Goal: Find specific page/section: Find specific page/section

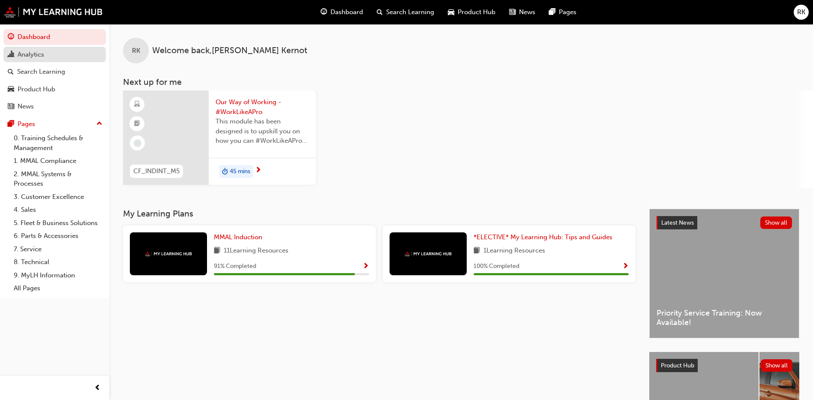
click at [33, 55] on div "Analytics" at bounding box center [31, 55] width 27 height 10
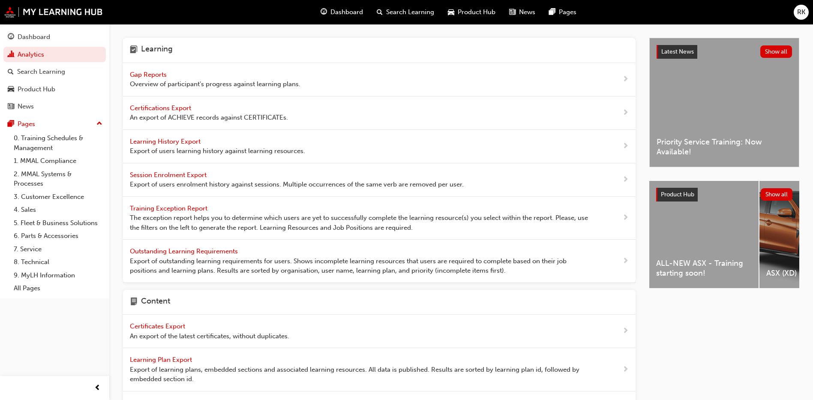
click at [148, 72] on span "Gap Reports" at bounding box center [149, 75] width 39 height 8
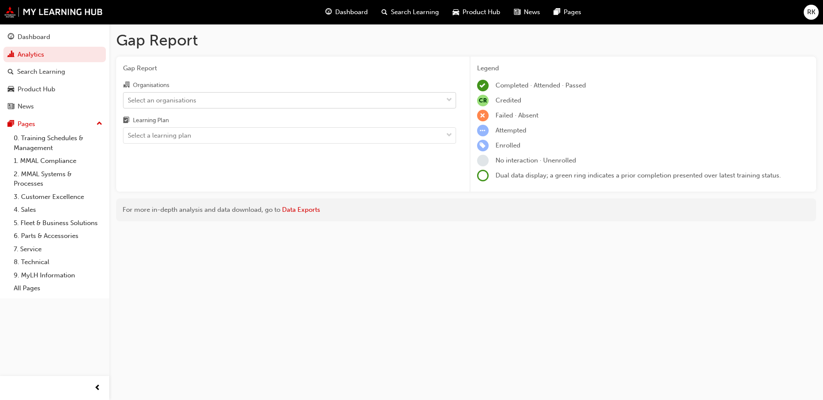
click at [171, 103] on div "Select an organisations" at bounding box center [162, 100] width 69 height 10
click at [129, 103] on input "Organisations Select an organisations" at bounding box center [128, 99] width 1 height 7
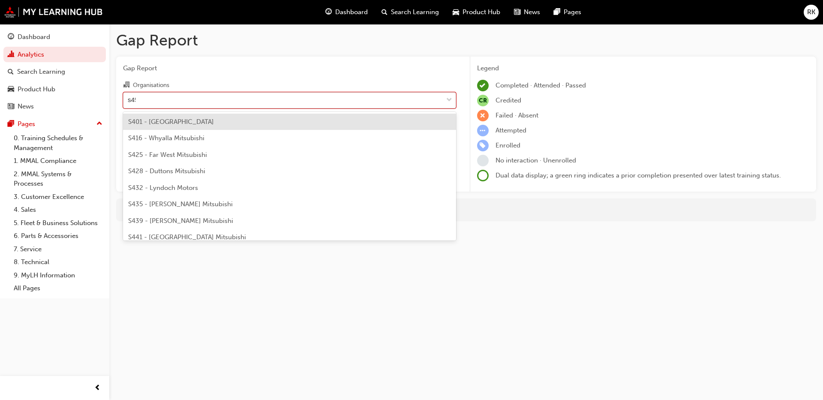
type input "s454"
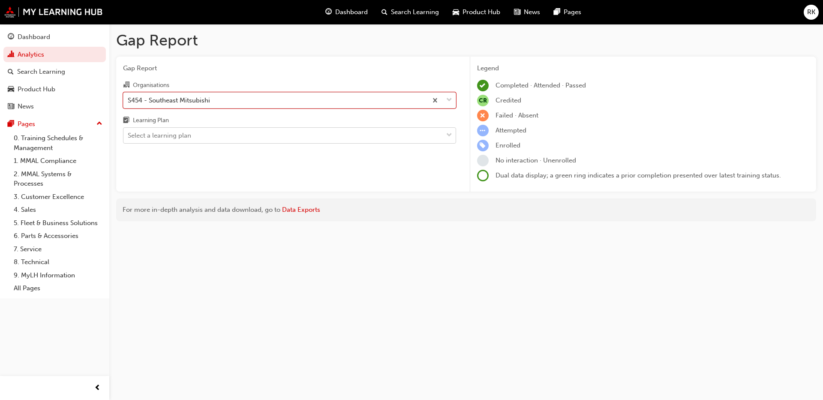
click at [448, 137] on span "down-icon" at bounding box center [449, 135] width 6 height 11
click at [129, 137] on input "Learning Plan Select a learning plan" at bounding box center [128, 135] width 1 height 7
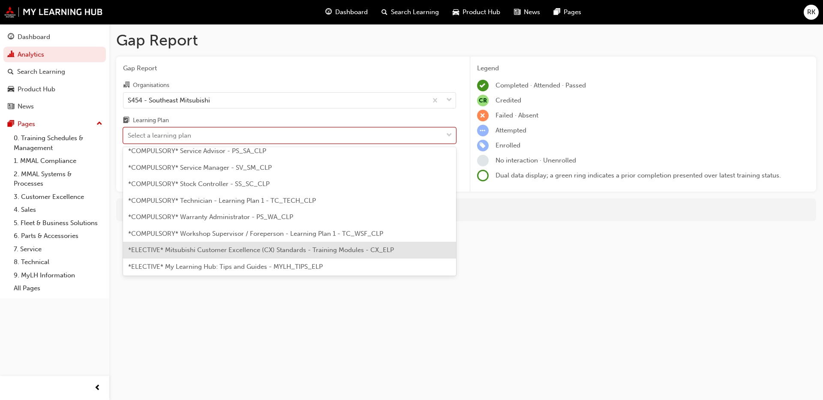
scroll to position [322, 0]
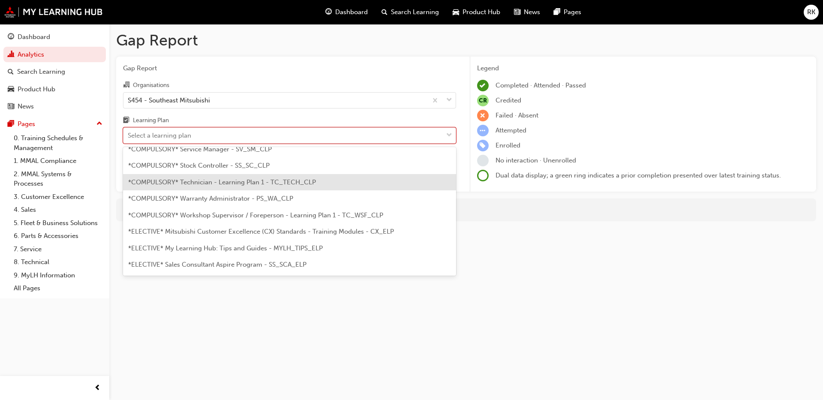
click at [192, 183] on span "*COMPULSORY* Technician - Learning Plan 1 - TC_TECH_CLP" at bounding box center [222, 182] width 188 height 8
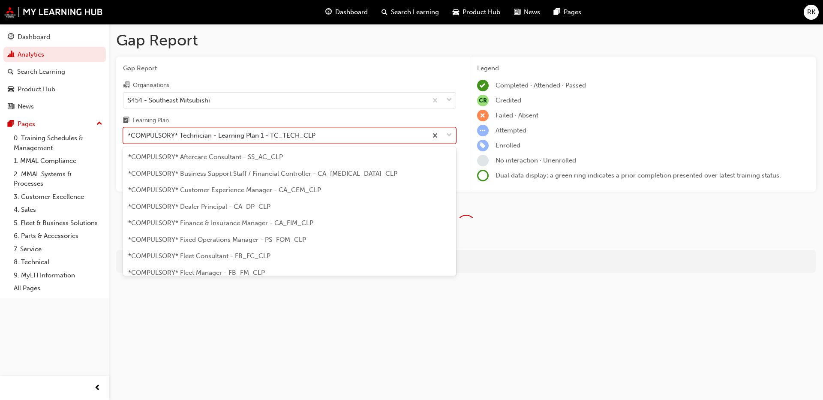
click at [447, 138] on span "down-icon" at bounding box center [449, 135] width 6 height 11
click at [129, 138] on input "Learning Plan option *COMPULSORY* Technician - Learning Plan 1 - TC_TECH_CLP, s…" at bounding box center [128, 135] width 1 height 7
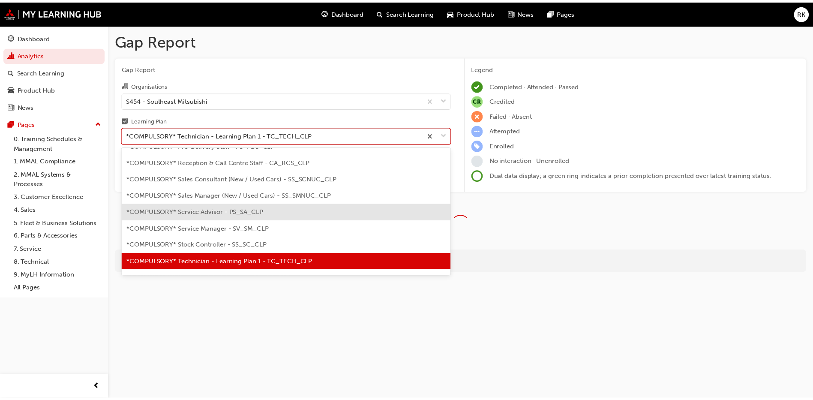
scroll to position [307, 0]
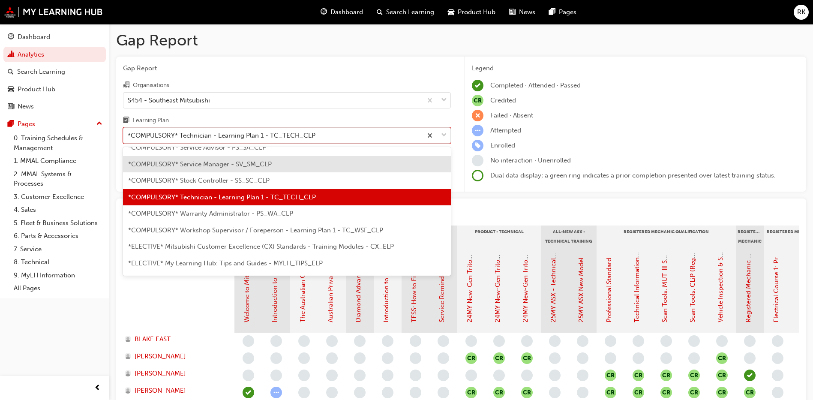
click at [211, 162] on span "*COMPULSORY* Service Manager - SV_SM_CLP" at bounding box center [200, 164] width 144 height 8
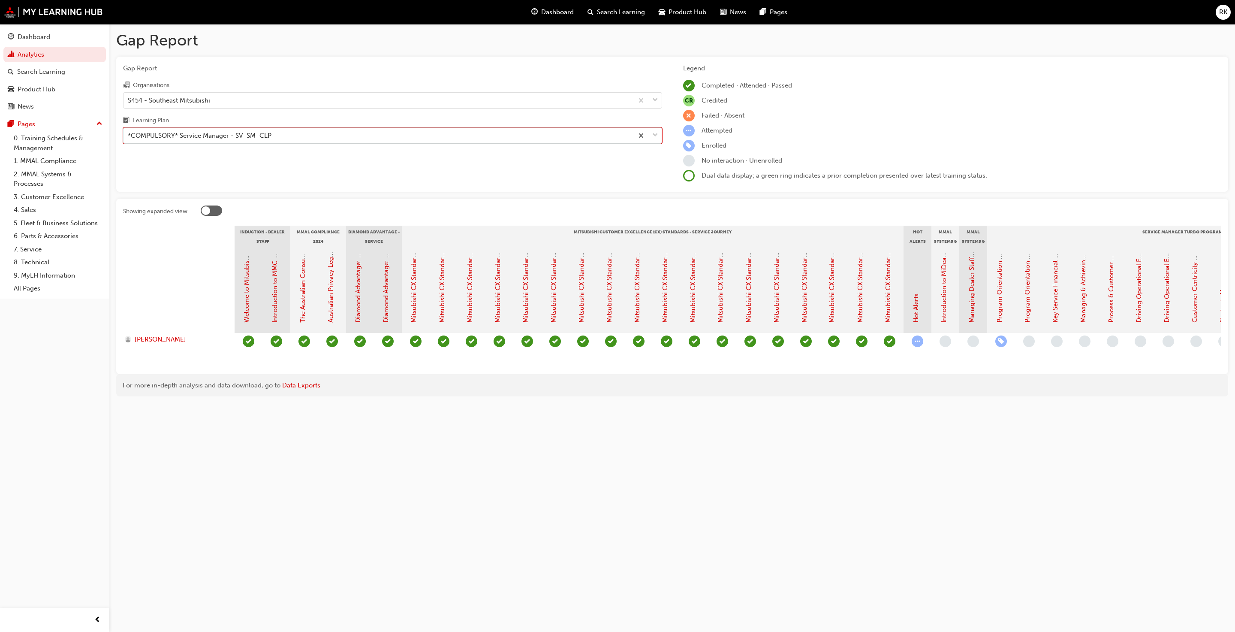
click at [648, 137] on span "down-icon" at bounding box center [655, 135] width 6 height 11
click at [129, 137] on input "Learning Plan option *COMPULSORY* Service Manager - SV_SM_CLP, selected. 0 resu…" at bounding box center [128, 135] width 1 height 7
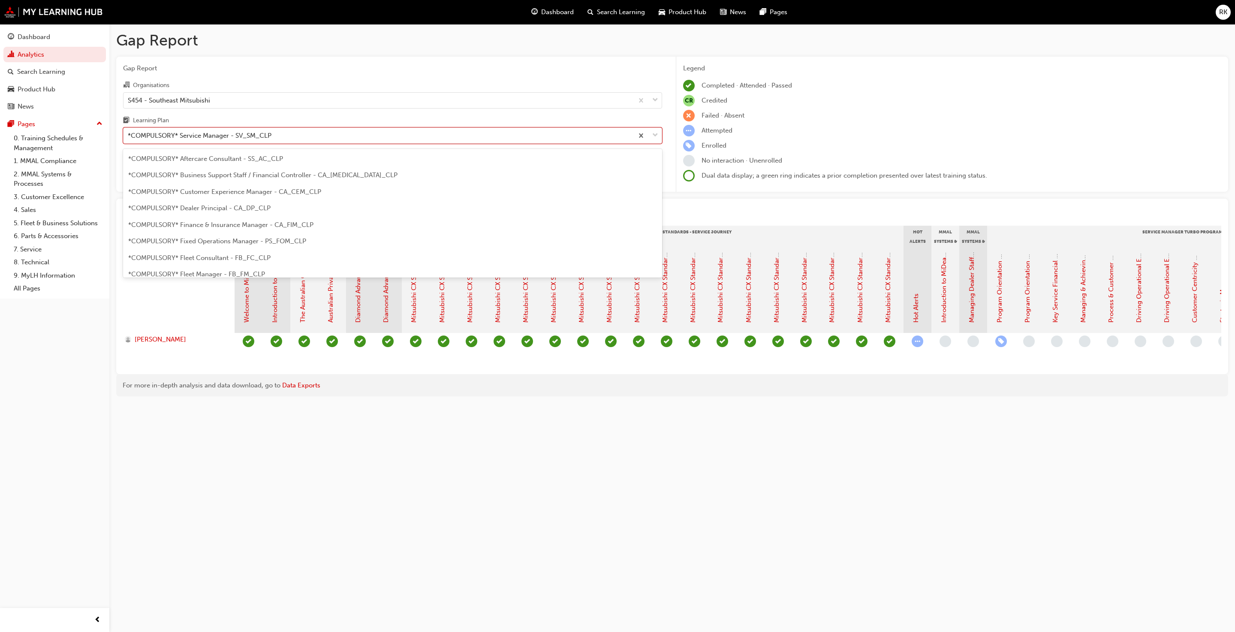
scroll to position [208, 0]
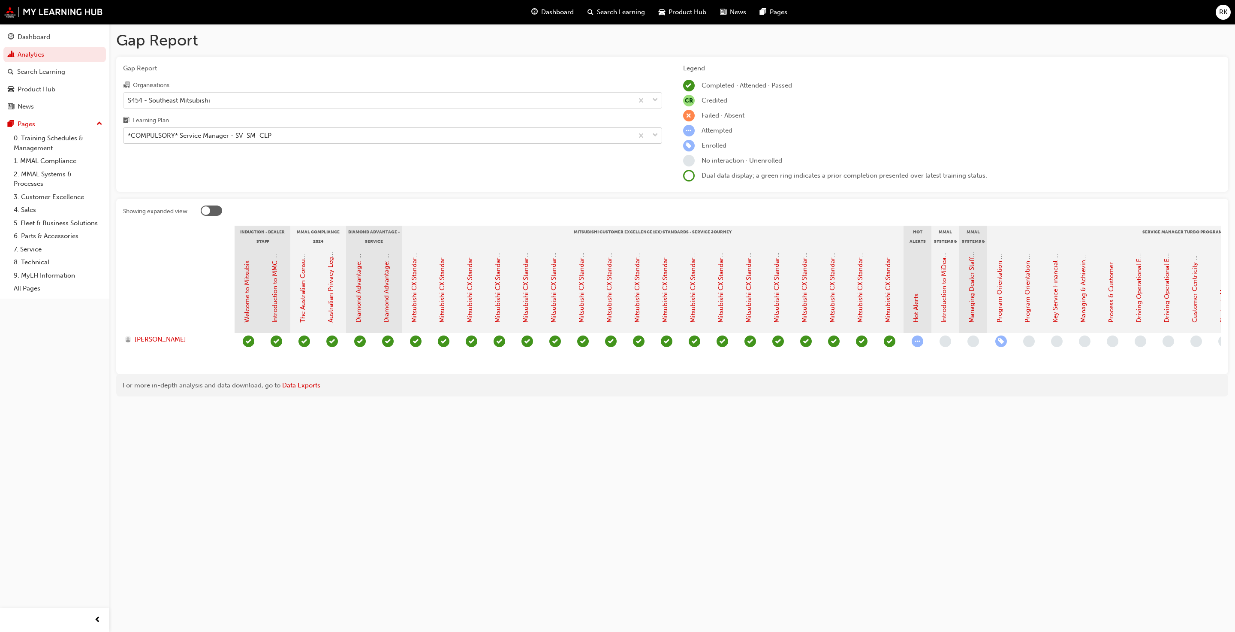
click at [648, 139] on span "down-icon" at bounding box center [655, 135] width 6 height 11
click at [129, 139] on input "Learning Plan *COMPULSORY* Service Manager - SV_SM_CLP" at bounding box center [128, 135] width 1 height 7
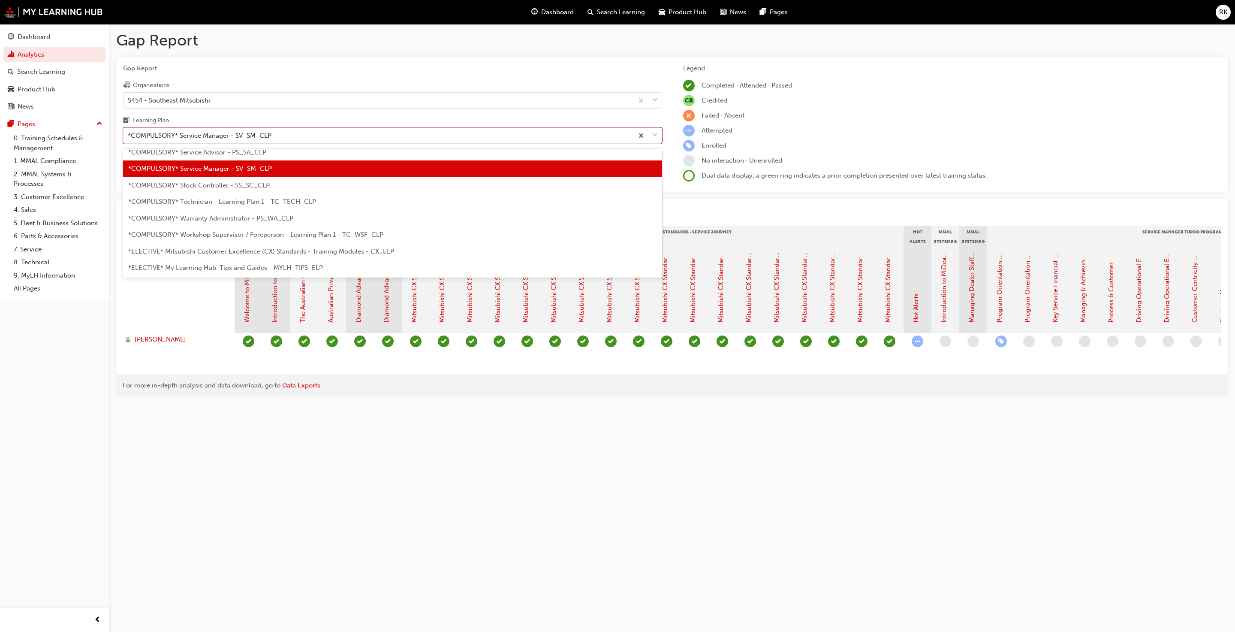
scroll to position [273, 0]
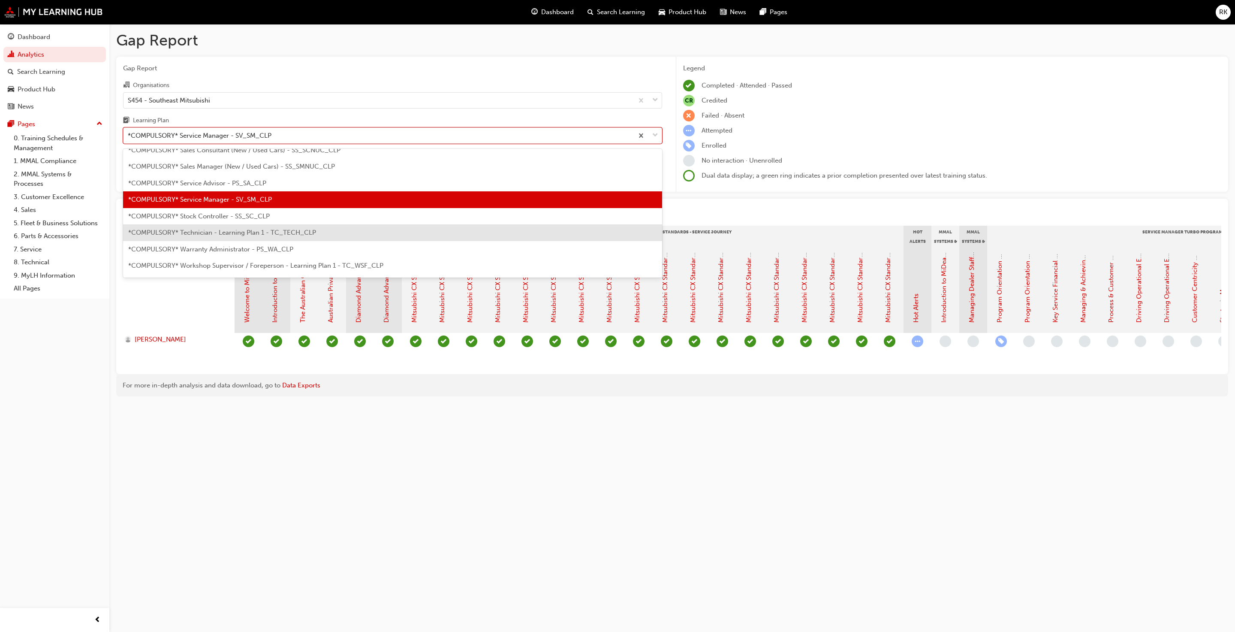
click at [242, 233] on span "*COMPULSORY* Technician - Learning Plan 1 - TC_TECH_CLP" at bounding box center [222, 233] width 188 height 8
